Goal: Find specific page/section: Find specific page/section

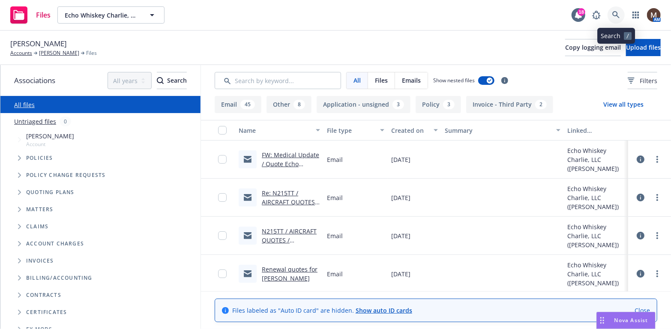
click at [617, 12] on icon at bounding box center [616, 15] width 8 height 8
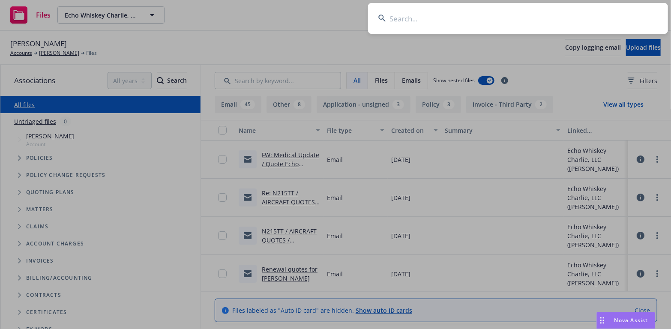
click at [397, 16] on input at bounding box center [518, 18] width 300 height 31
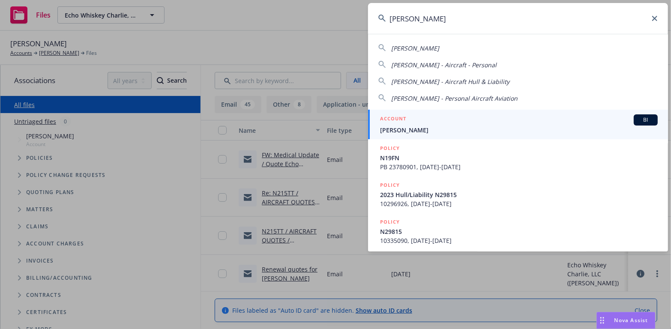
type input "chase franzen"
drag, startPoint x: 390, startPoint y: 126, endPoint x: 385, endPoint y: 126, distance: 4.7
click at [390, 126] on span "[PERSON_NAME]" at bounding box center [519, 130] width 278 height 9
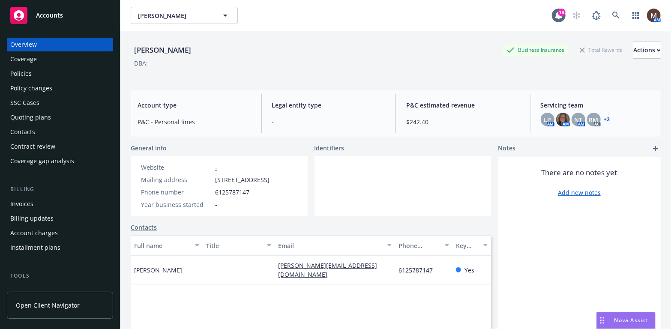
click at [23, 72] on div "Policies" at bounding box center [20, 74] width 21 height 14
